Goal: Task Accomplishment & Management: Use online tool/utility

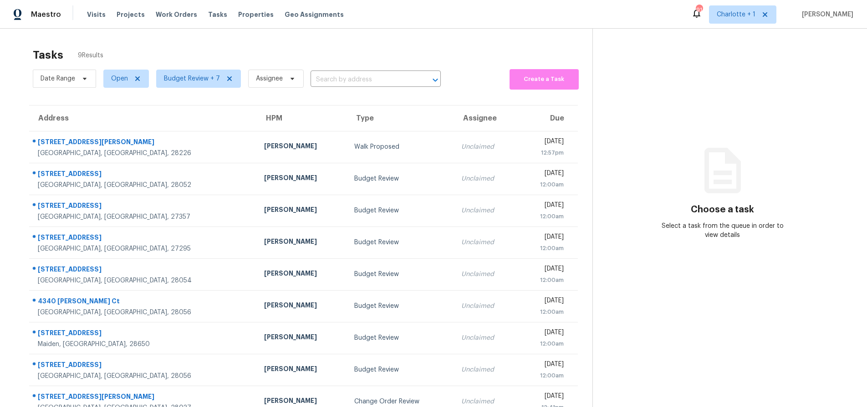
scroll to position [36, 0]
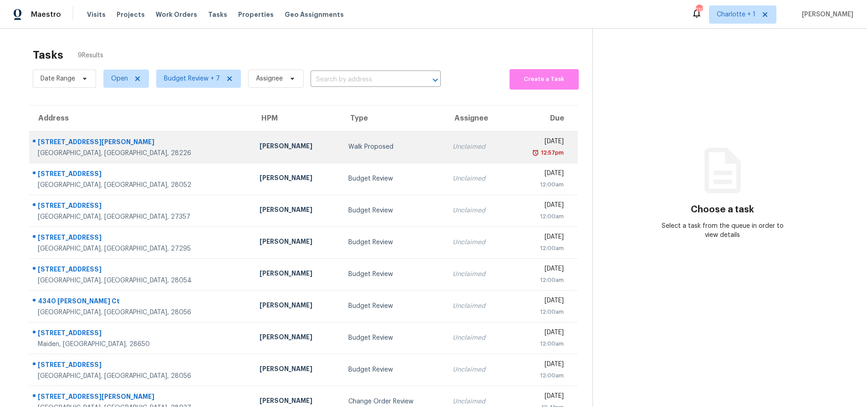
click at [252, 158] on td "[PERSON_NAME]" at bounding box center [296, 147] width 88 height 32
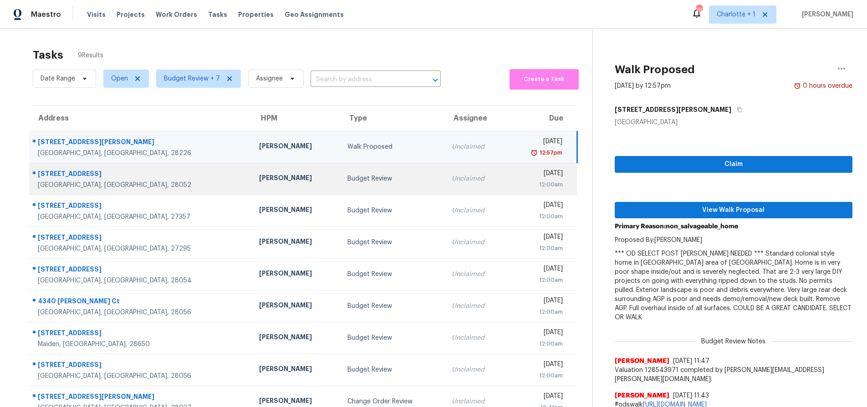
click at [252, 172] on td "[PERSON_NAME]" at bounding box center [296, 179] width 88 height 32
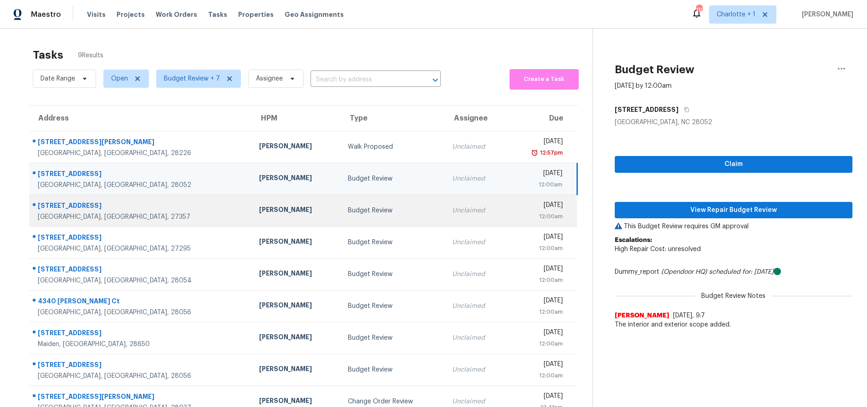
drag, startPoint x: 213, startPoint y: 176, endPoint x: 554, endPoint y: 217, distance: 344.2
click at [259, 176] on div "[PERSON_NAME]" at bounding box center [296, 178] width 74 height 11
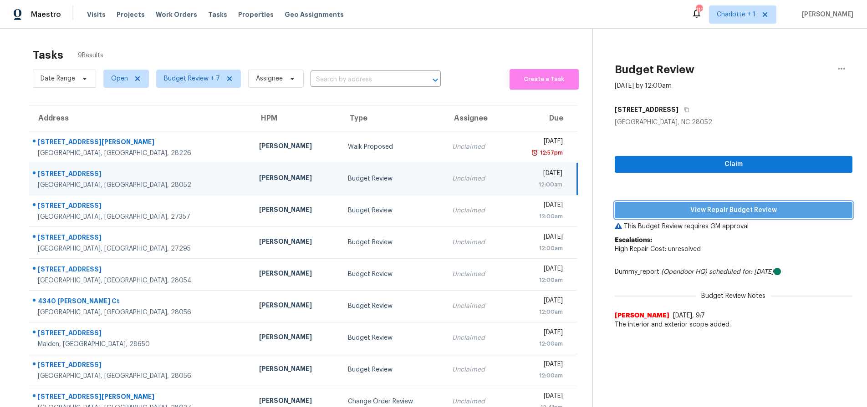
click at [706, 208] on span "View Repair Budget Review" at bounding box center [733, 210] width 223 height 11
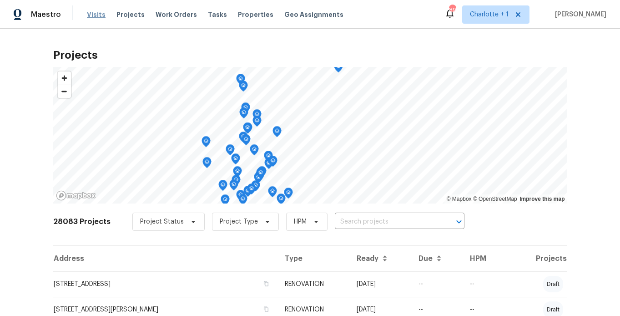
click at [100, 13] on span "Visits" at bounding box center [96, 14] width 19 height 9
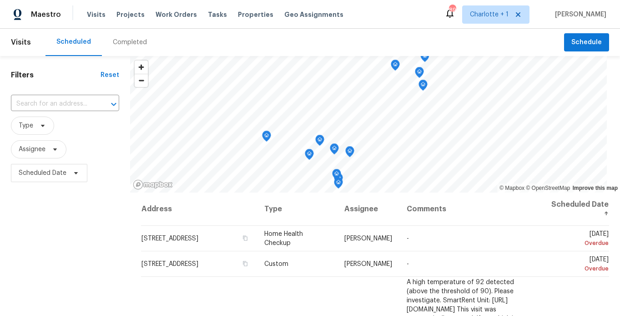
click at [126, 42] on div "Completed" at bounding box center [130, 42] width 34 height 9
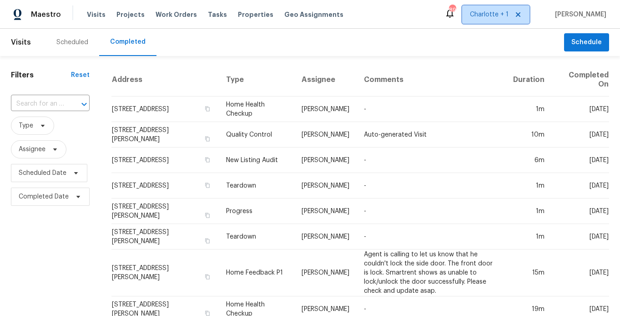
click at [492, 12] on span "Charlotte + 1" at bounding box center [489, 14] width 39 height 9
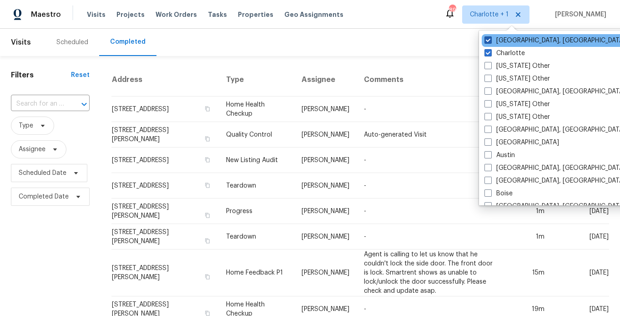
click at [507, 42] on label "Greensboro, NC" at bounding box center [555, 40] width 141 height 9
click at [491, 42] on input "Greensboro, NC" at bounding box center [488, 39] width 6 height 6
checkbox input "false"
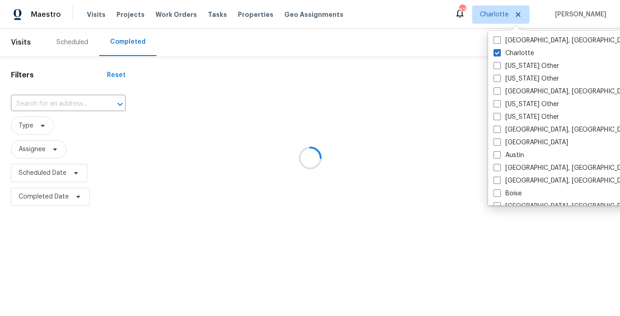
click at [398, 40] on div at bounding box center [310, 158] width 620 height 316
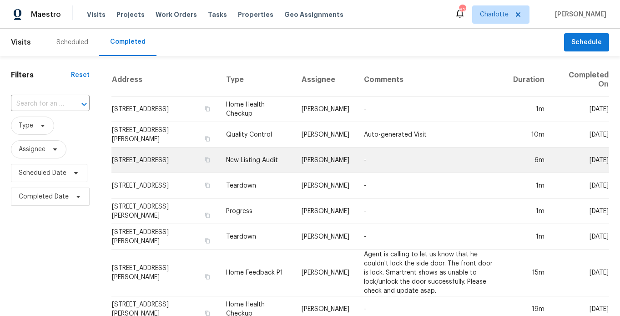
click at [141, 159] on td "805 Brunswick Dr, Rock Hill, SC 29730" at bounding box center [165, 159] width 107 height 25
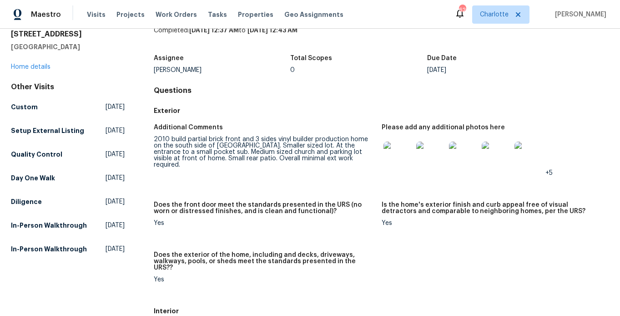
scroll to position [43, 0]
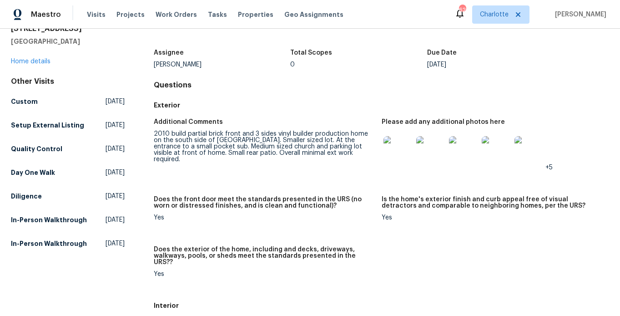
click at [401, 150] on img at bounding box center [398, 150] width 29 height 29
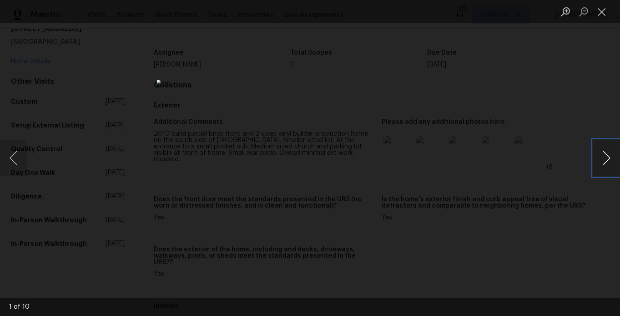
click at [596, 152] on button "Next image" at bounding box center [606, 158] width 27 height 36
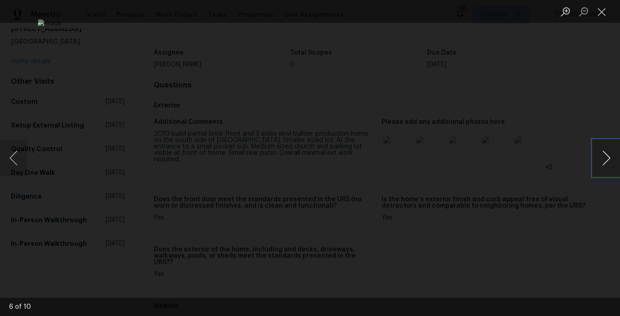
click at [596, 152] on button "Next image" at bounding box center [606, 158] width 27 height 36
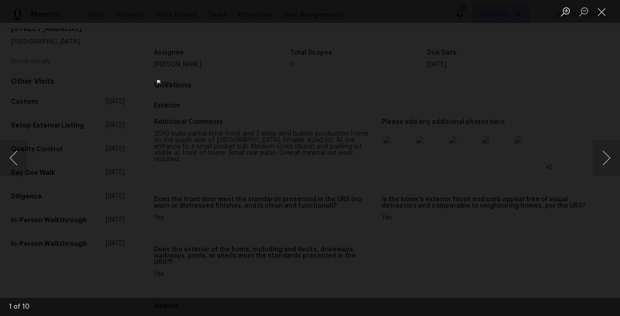
click at [580, 79] on div "Lightbox" at bounding box center [310, 158] width 620 height 316
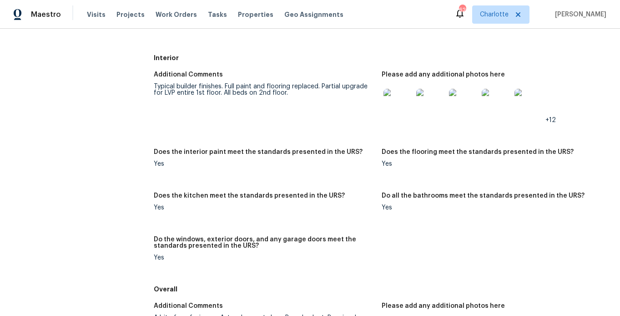
scroll to position [282, 0]
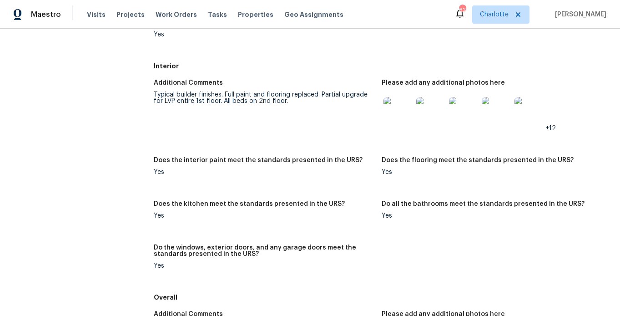
click at [390, 111] on img at bounding box center [398, 111] width 29 height 29
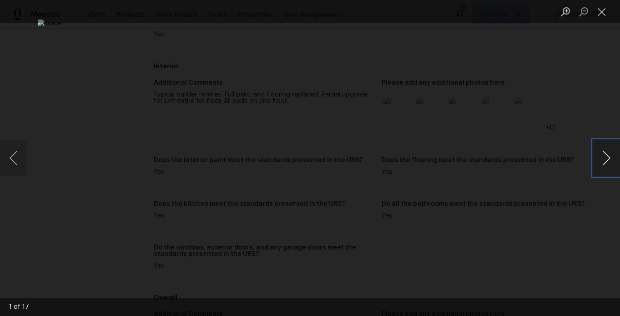
click at [607, 157] on button "Next image" at bounding box center [606, 158] width 27 height 36
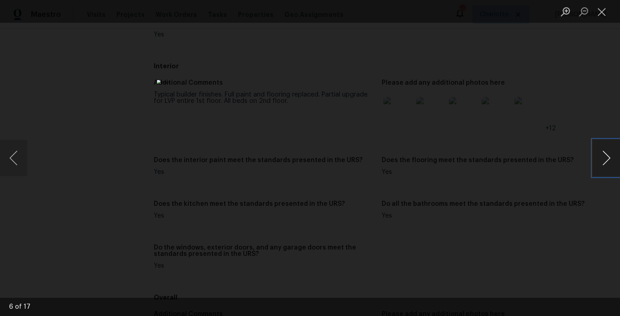
click at [607, 157] on button "Next image" at bounding box center [606, 158] width 27 height 36
click at [597, 138] on div "Lightbox" at bounding box center [310, 158] width 620 height 316
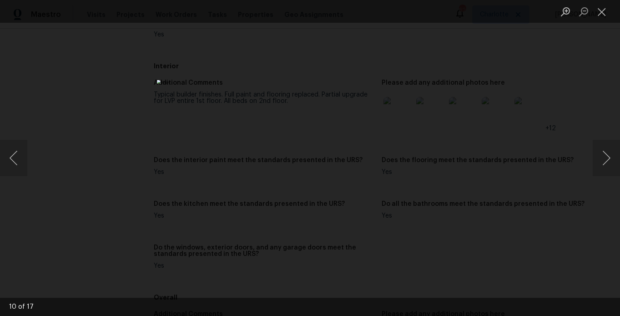
click at [475, 25] on div "Lightbox" at bounding box center [310, 158] width 620 height 316
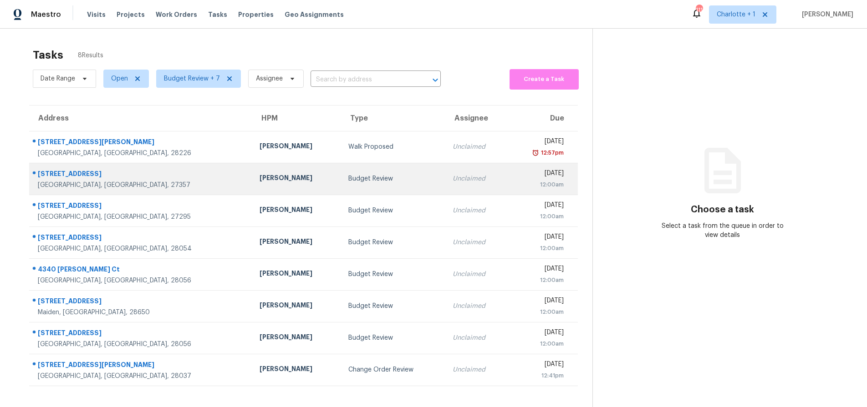
click at [252, 184] on td "[PERSON_NAME]" at bounding box center [296, 179] width 88 height 32
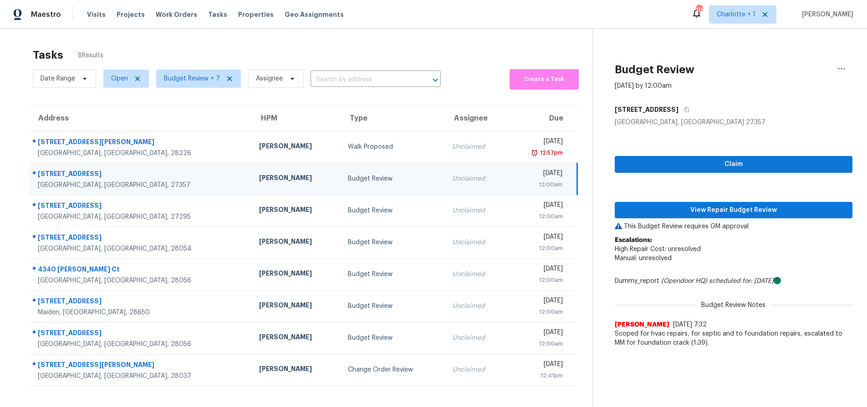
click at [126, 172] on div "8301 Knight Village Cir" at bounding box center [141, 174] width 207 height 11
click at [710, 215] on span "View Repair Budget Review" at bounding box center [733, 210] width 223 height 11
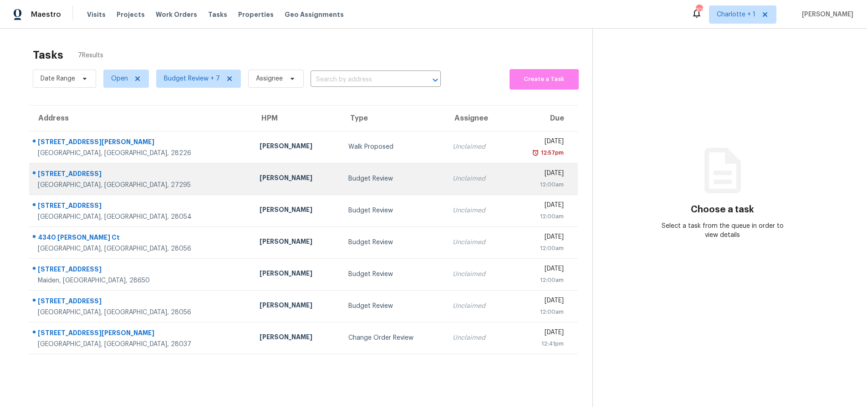
click at [147, 183] on div "[GEOGRAPHIC_DATA], [GEOGRAPHIC_DATA], 27295" at bounding box center [141, 185] width 207 height 9
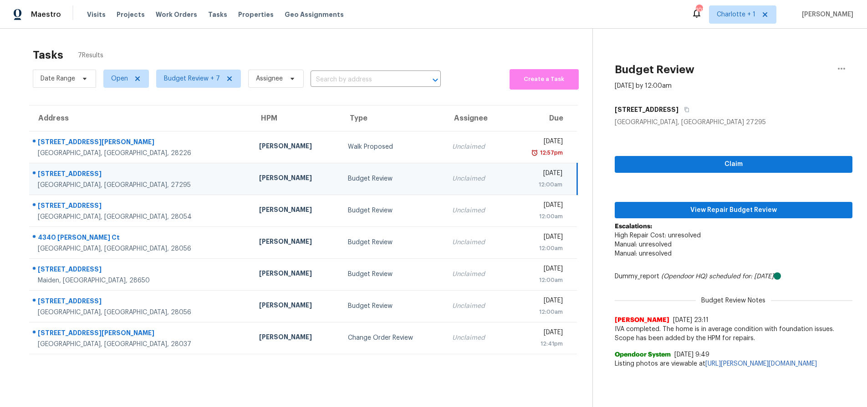
click at [153, 181] on div "[GEOGRAPHIC_DATA], [GEOGRAPHIC_DATA], 27295" at bounding box center [141, 185] width 207 height 9
click at [705, 367] on link "https://wally.apps.opendoor.com/address/0eb1dfc5-85ce-52cf-937f-05e6c686f5b1" at bounding box center [761, 364] width 112 height 6
click at [684, 107] on icon "button" at bounding box center [686, 109] width 5 height 5
click at [710, 212] on span "View Repair Budget Review" at bounding box center [733, 210] width 223 height 11
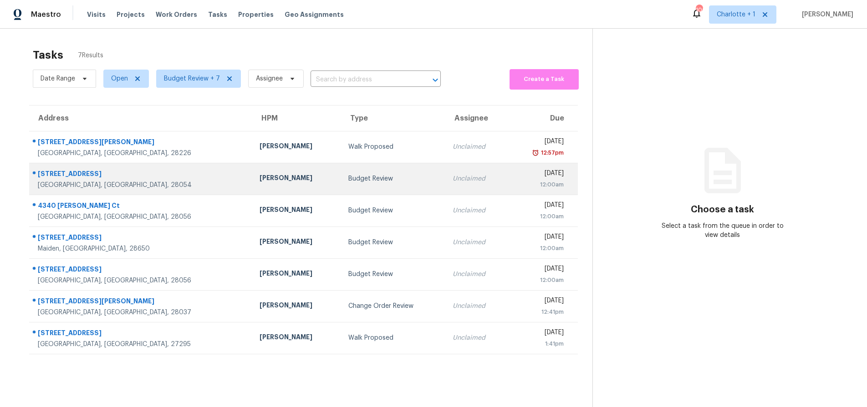
click at [120, 178] on div "[STREET_ADDRESS]" at bounding box center [141, 174] width 207 height 11
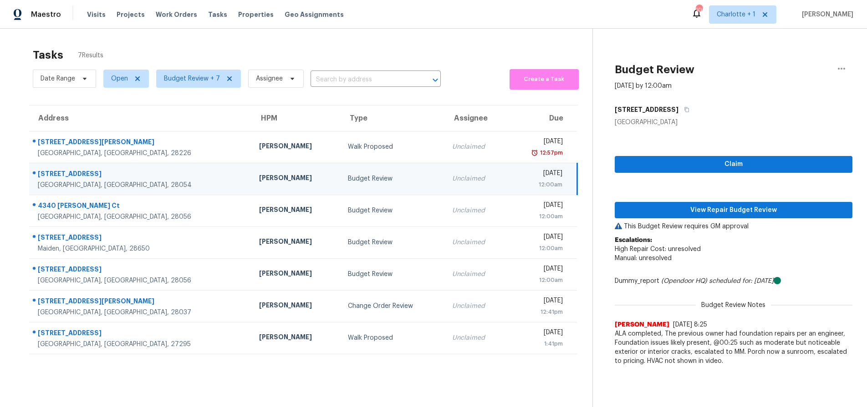
click at [348, 176] on div "Budget Review" at bounding box center [393, 178] width 90 height 9
click at [700, 212] on span "View Repair Budget Review" at bounding box center [733, 210] width 223 height 11
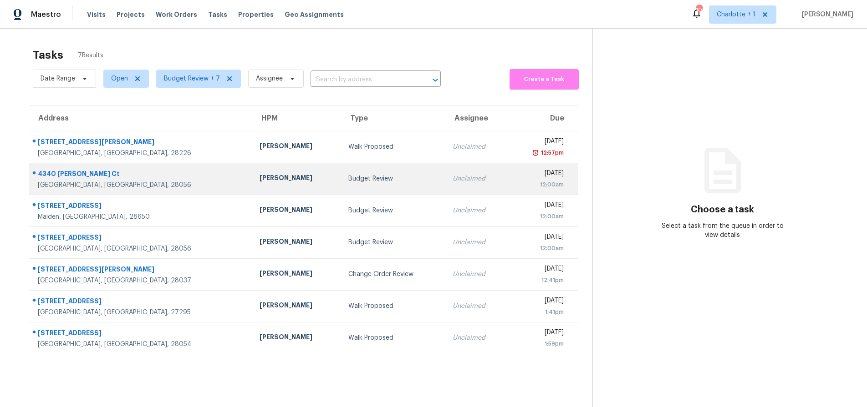
click at [252, 183] on td "[PERSON_NAME]" at bounding box center [296, 179] width 88 height 32
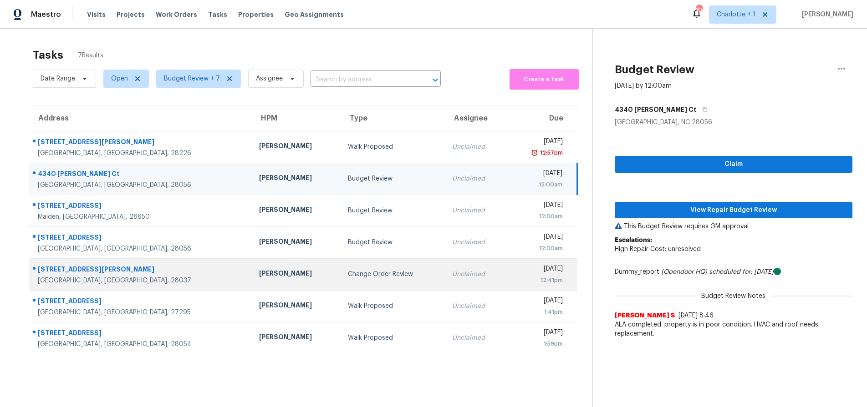
click at [120, 266] on div "[STREET_ADDRESS][PERSON_NAME]" at bounding box center [141, 270] width 207 height 11
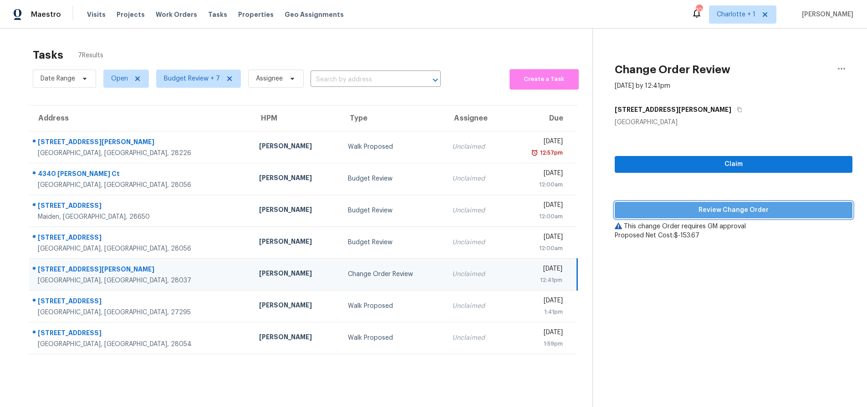
click at [747, 203] on button "Review Change Order" at bounding box center [733, 210] width 238 height 17
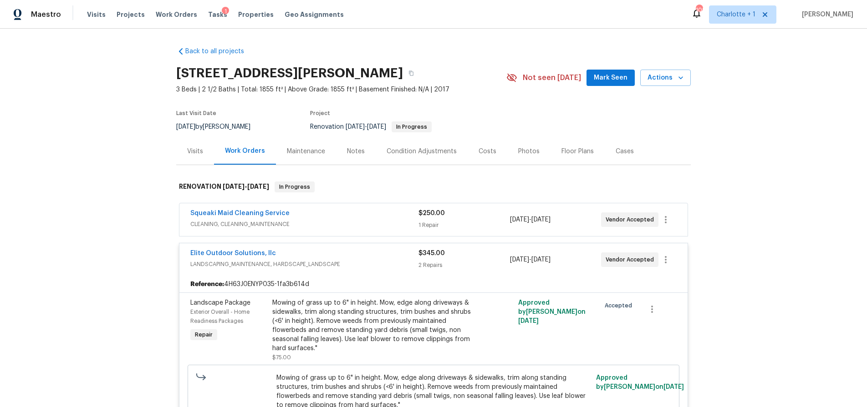
click at [371, 223] on span "CLEANING, CLEANING_MAINTENANCE" at bounding box center [304, 224] width 228 height 9
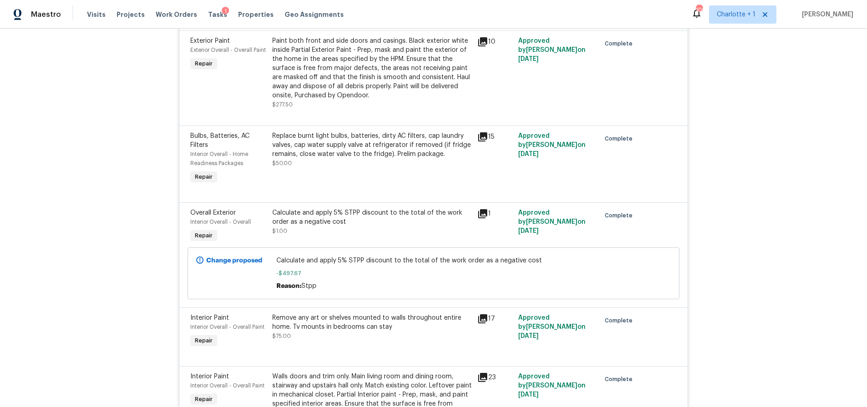
scroll to position [1111, 0]
